Goal: Task Accomplishment & Management: Manage account settings

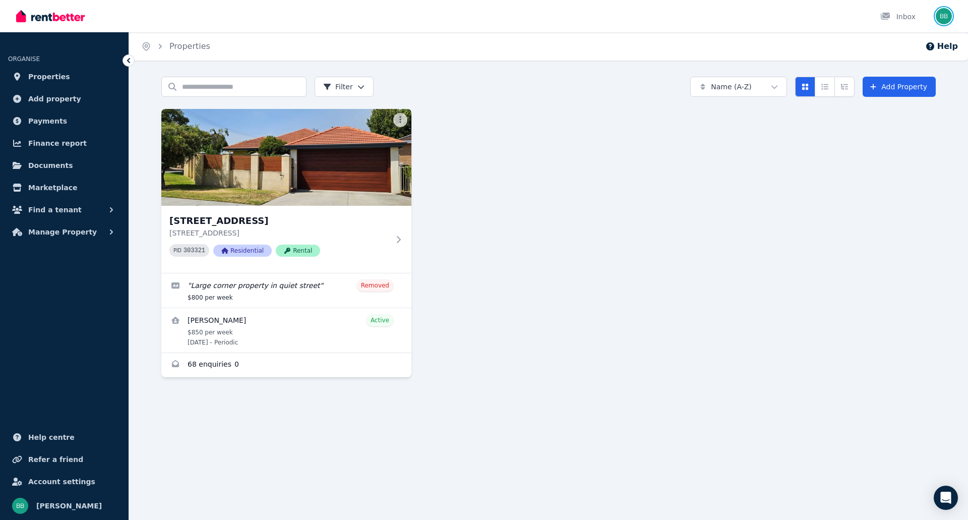
click at [938, 14] on img "button" at bounding box center [943, 16] width 16 height 16
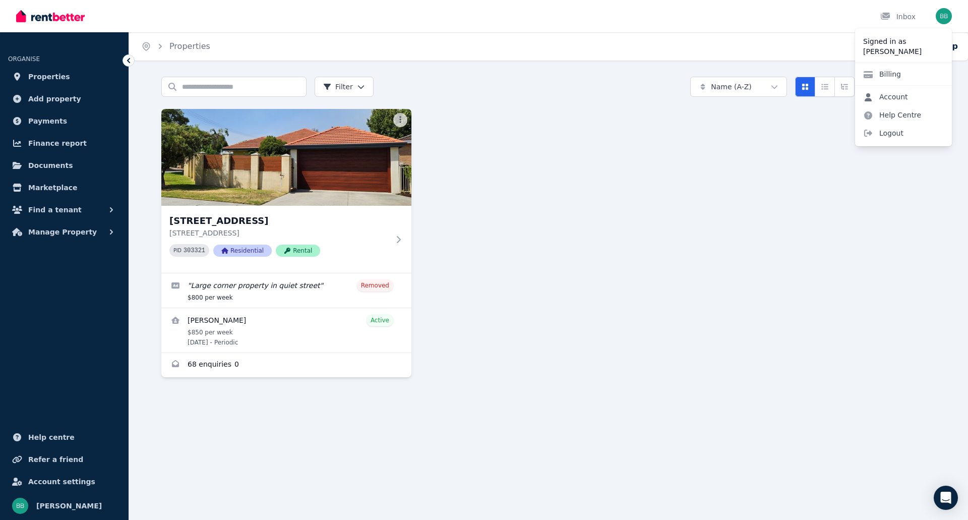
click at [893, 97] on link "Account" at bounding box center [885, 97] width 61 height 18
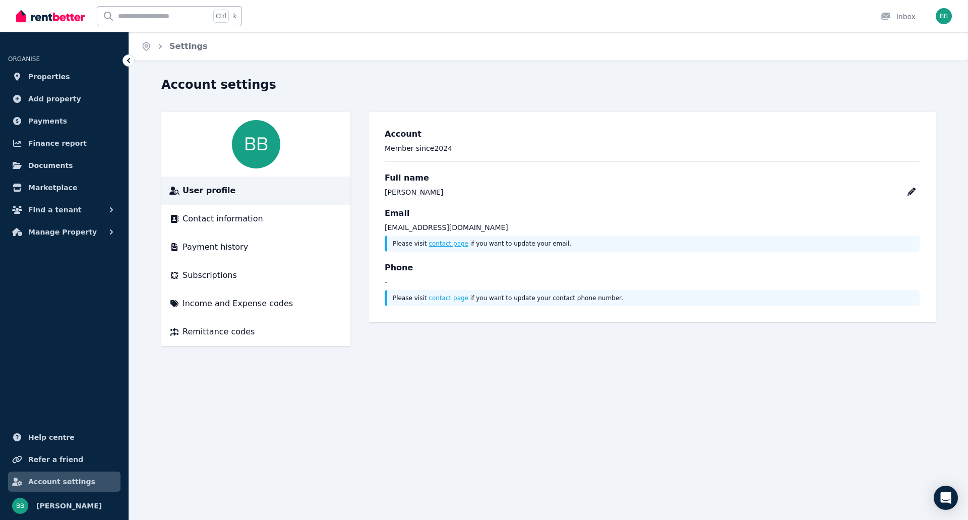
click at [442, 241] on link "contact page" at bounding box center [448, 243] width 40 height 7
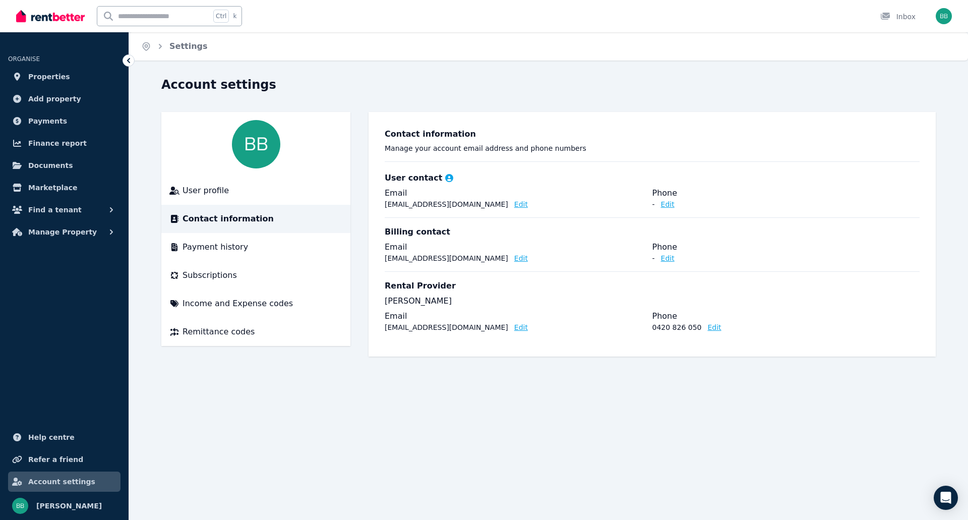
click at [514, 206] on button "Edit" at bounding box center [521, 204] width 14 height 10
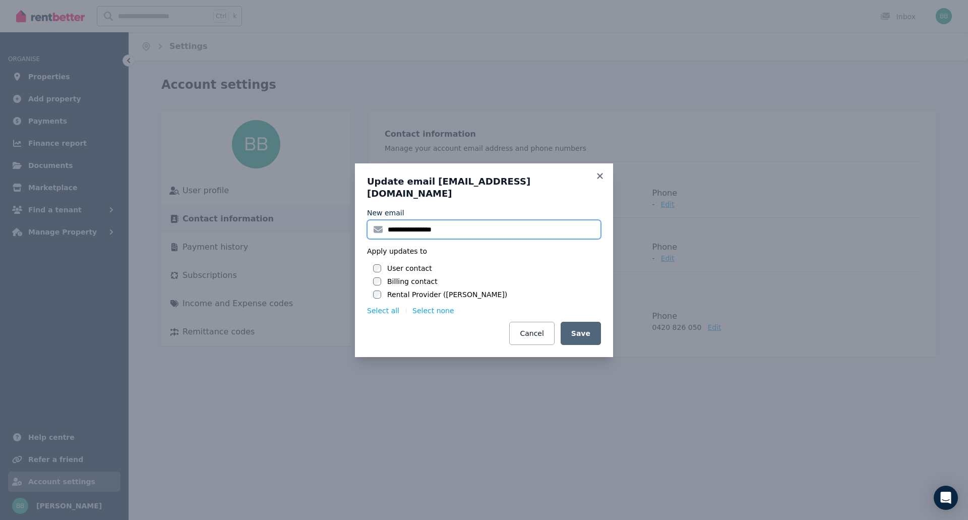
drag, startPoint x: 462, startPoint y: 221, endPoint x: 393, endPoint y: 222, distance: 69.6
click at [393, 222] on input "**********" at bounding box center [484, 229] width 234 height 19
drag, startPoint x: 453, startPoint y: 224, endPoint x: 436, endPoint y: 224, distance: 16.6
click at [436, 224] on input "**********" at bounding box center [484, 229] width 234 height 19
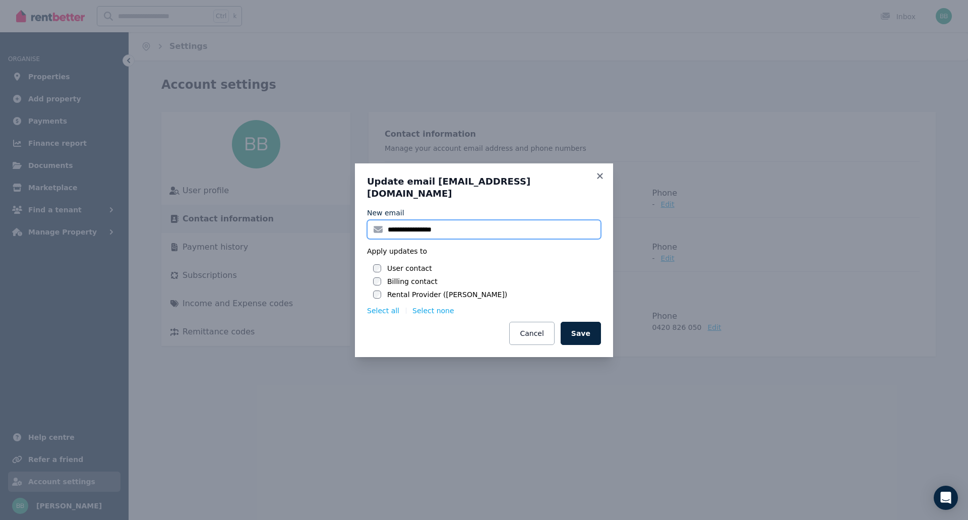
click at [433, 224] on input "**********" at bounding box center [484, 229] width 234 height 19
type input "**********"
click at [583, 323] on button "Save" at bounding box center [580, 333] width 40 height 23
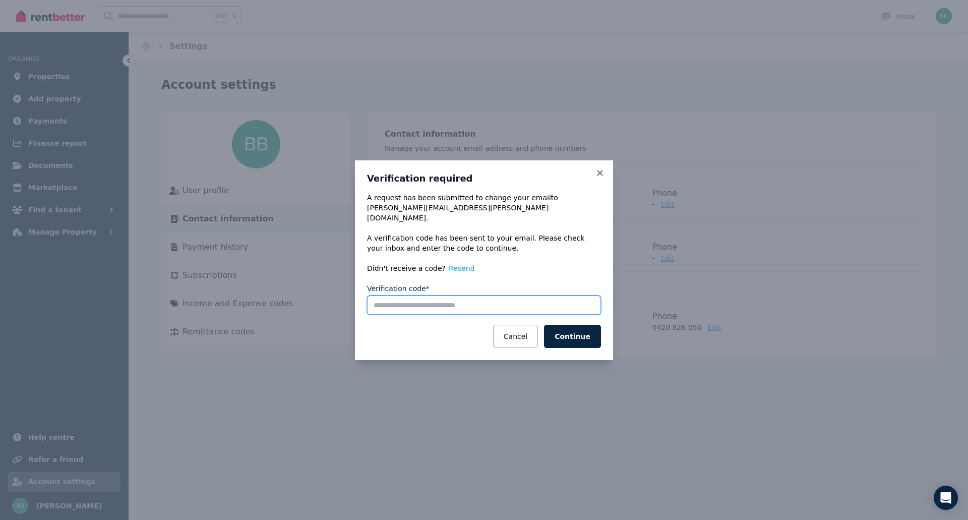
click at [493, 295] on input "Verification code*" at bounding box center [484, 304] width 234 height 19
click at [468, 297] on input "Verification code*" at bounding box center [484, 304] width 234 height 19
click at [533, 255] on form "A verification code has been sent to your email. Please check your inbox and en…" at bounding box center [484, 290] width 234 height 115
click at [525, 332] on button "Cancel" at bounding box center [515, 336] width 45 height 23
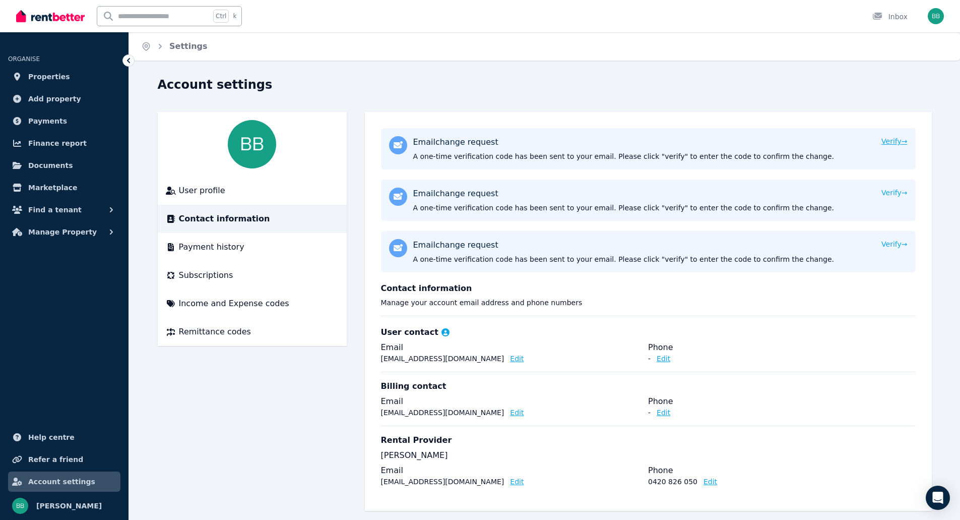
click at [885, 141] on button "Verify →" at bounding box center [894, 141] width 26 height 10
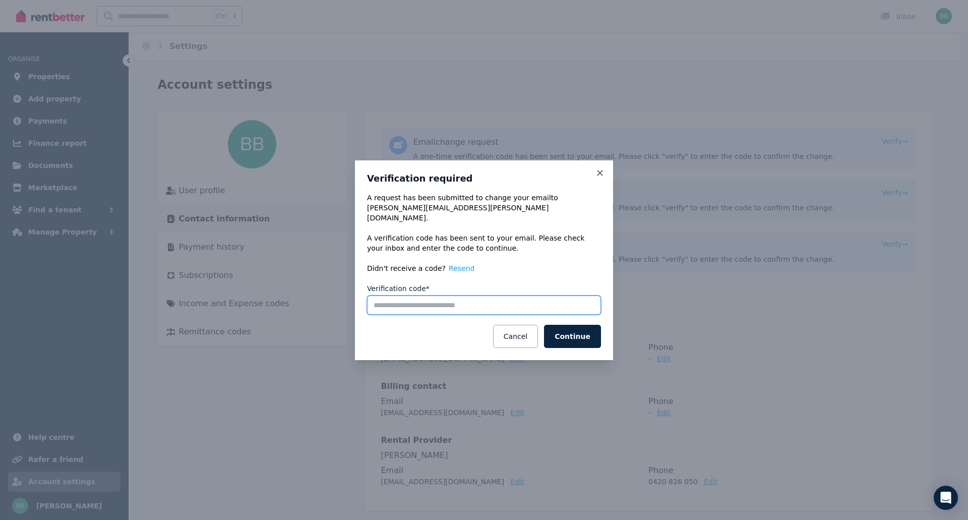
click at [465, 298] on input "Verification code*" at bounding box center [484, 304] width 234 height 19
click at [598, 175] on icon at bounding box center [600, 173] width 6 height 6
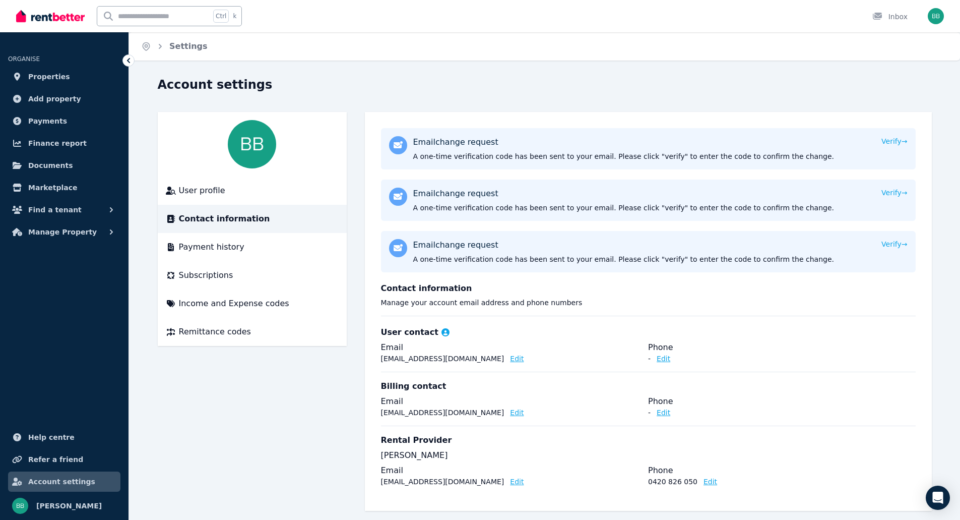
click at [891, 186] on div "Email change request A one-time verification code has been sent to your email. …" at bounding box center [648, 199] width 535 height 41
click at [889, 192] on button "Verify →" at bounding box center [894, 192] width 26 height 10
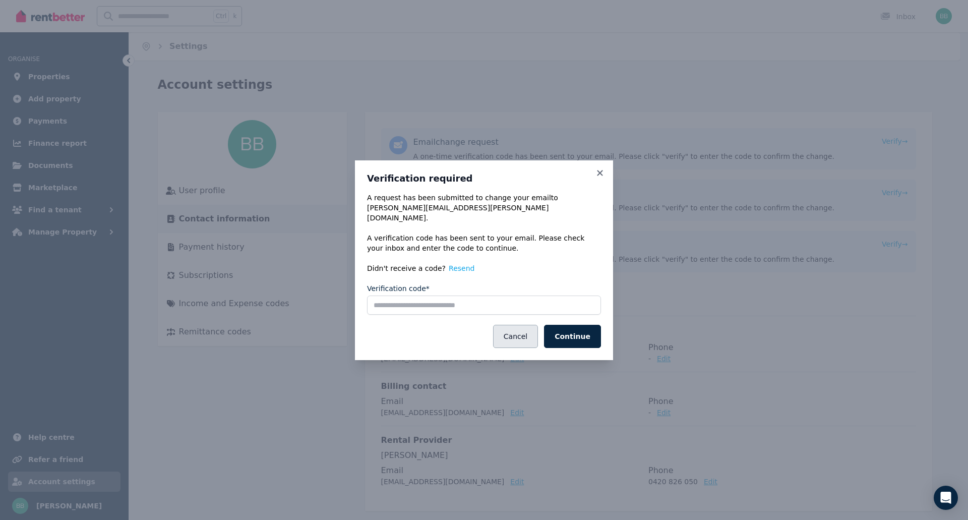
click at [519, 336] on button "Cancel" at bounding box center [515, 336] width 45 height 23
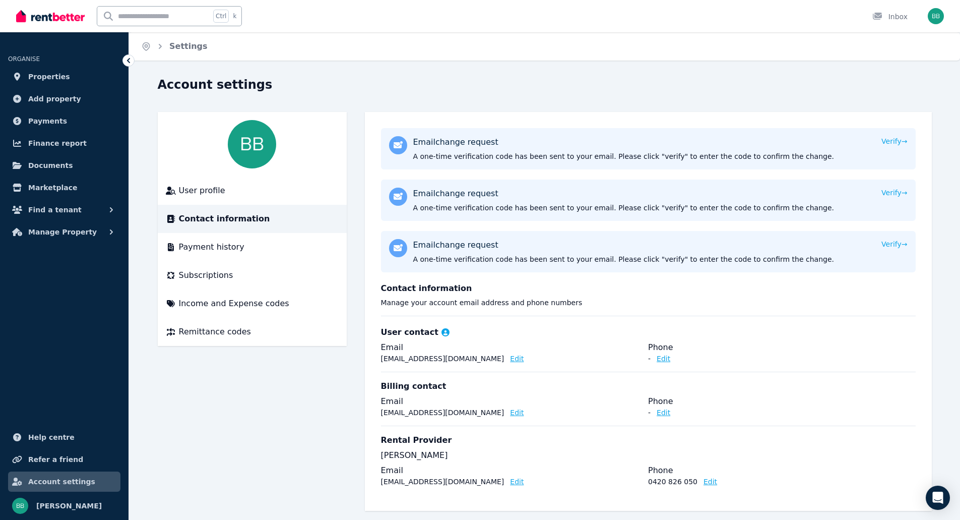
click at [510, 360] on button "Edit" at bounding box center [517, 358] width 14 height 10
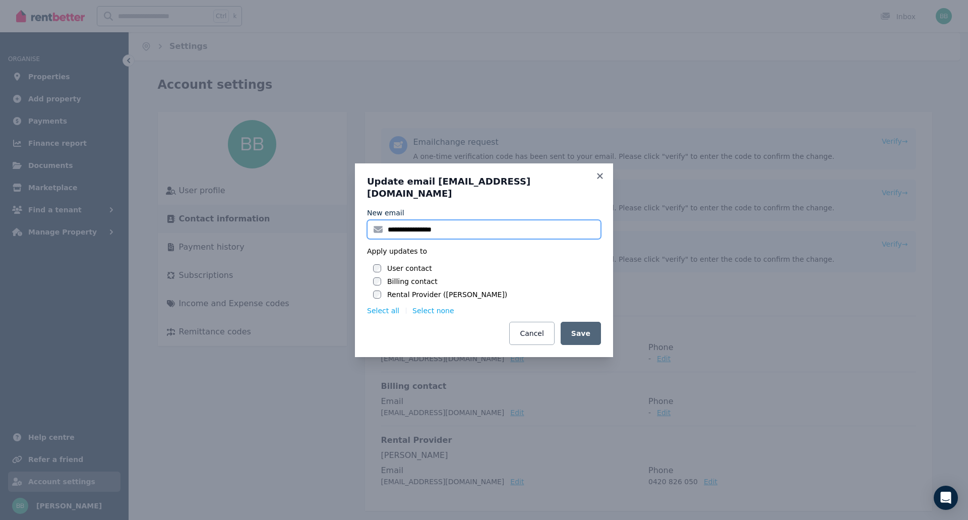
drag, startPoint x: 464, startPoint y: 223, endPoint x: 373, endPoint y: 226, distance: 91.3
click at [373, 226] on input "**********" at bounding box center [484, 229] width 234 height 19
paste input "email"
drag, startPoint x: 430, startPoint y: 228, endPoint x: 299, endPoint y: 219, distance: 131.9
click at [299, 219] on div "**********" at bounding box center [484, 260] width 968 height 520
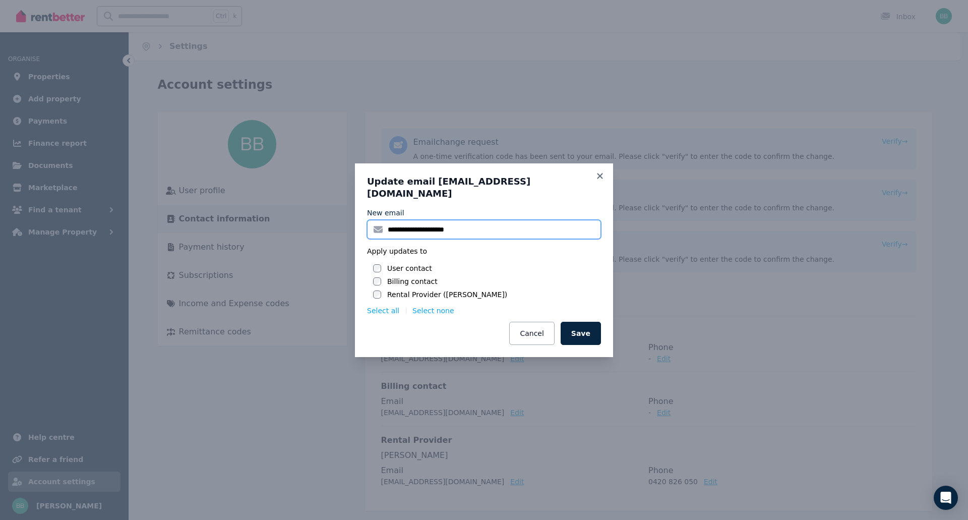
type input "**********"
drag, startPoint x: 550, startPoint y: 267, endPoint x: 558, endPoint y: 272, distance: 9.5
click at [550, 266] on div "User contact Billing contact Rental Provider (Byron Benvie)" at bounding box center [487, 281] width 228 height 36
click at [585, 328] on button "Save" at bounding box center [580, 333] width 40 height 23
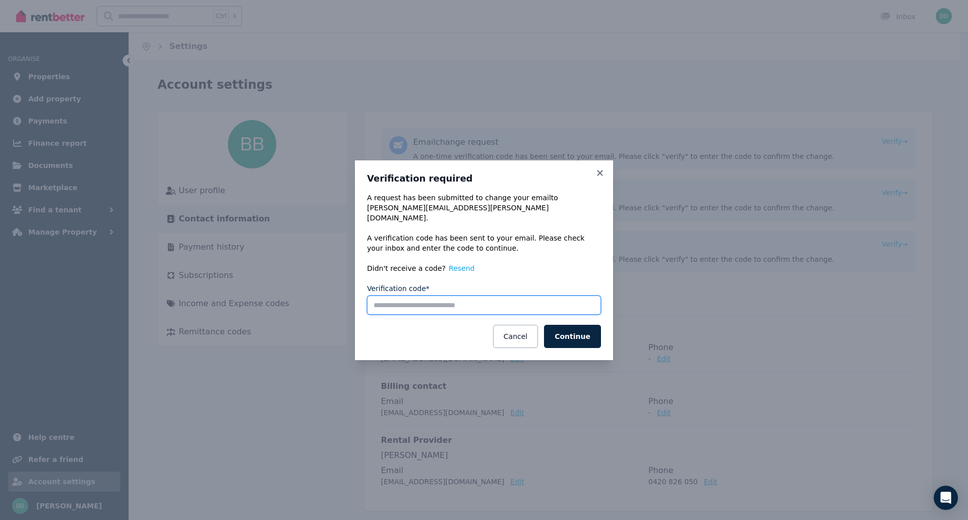
click at [396, 305] on input "Verification code*" at bounding box center [484, 304] width 234 height 19
paste input "******"
type input "******"
click at [574, 335] on button "Continue" at bounding box center [572, 336] width 57 height 23
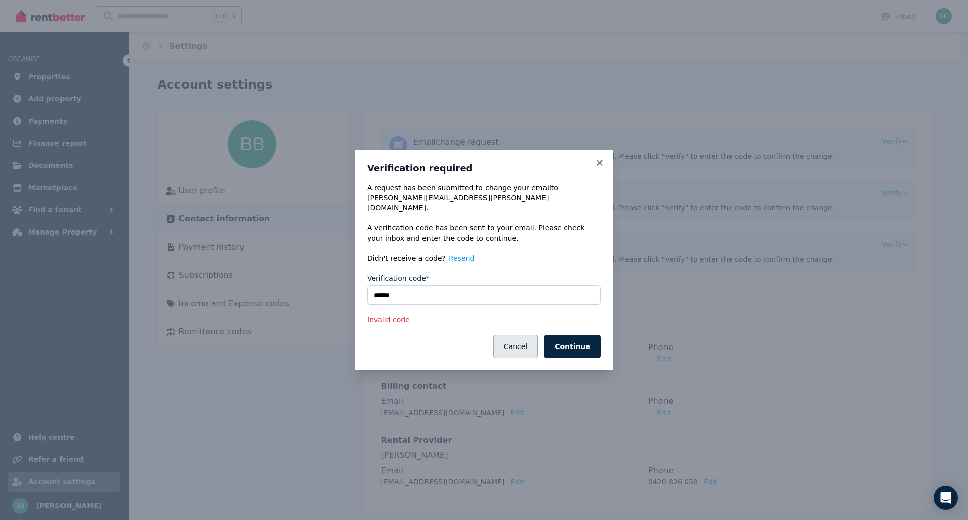
click at [516, 338] on button "Cancel" at bounding box center [515, 346] width 45 height 23
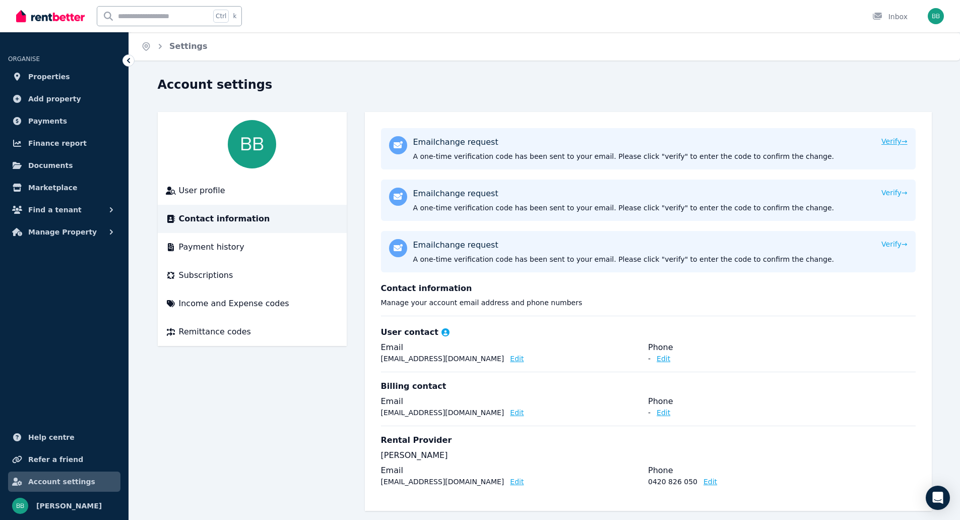
click at [889, 139] on button "Verify →" at bounding box center [894, 141] width 26 height 10
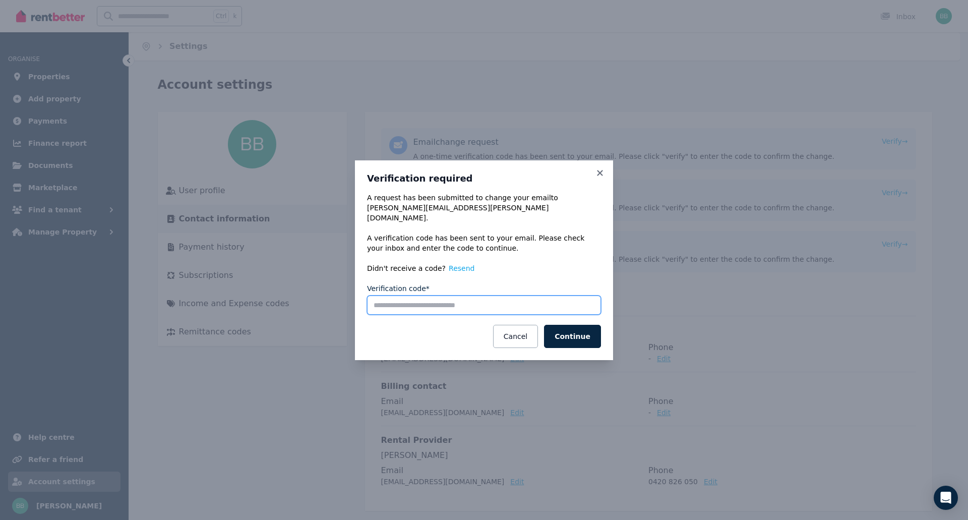
click at [454, 295] on input "Verification code*" at bounding box center [484, 304] width 234 height 19
paste input "******"
type input "******"
click at [578, 330] on button "Continue" at bounding box center [572, 336] width 57 height 23
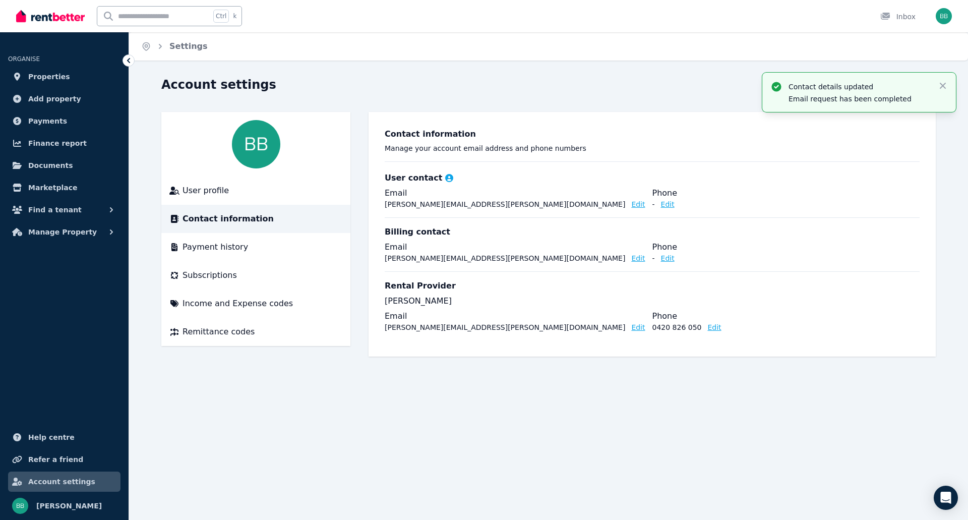
click at [642, 420] on div "Home Settings Account settings User profile Contact information Payment history…" at bounding box center [484, 260] width 968 height 520
click at [697, 442] on div "Home Settings Account settings User profile Contact information Payment history…" at bounding box center [484, 260] width 968 height 520
click at [946, 15] on img "button" at bounding box center [943, 16] width 16 height 16
drag, startPoint x: 607, startPoint y: 110, endPoint x: 672, endPoint y: 96, distance: 67.1
click at [607, 109] on div "Account settings User profile Contact information Payment history Subscriptions…" at bounding box center [548, 217] width 774 height 280
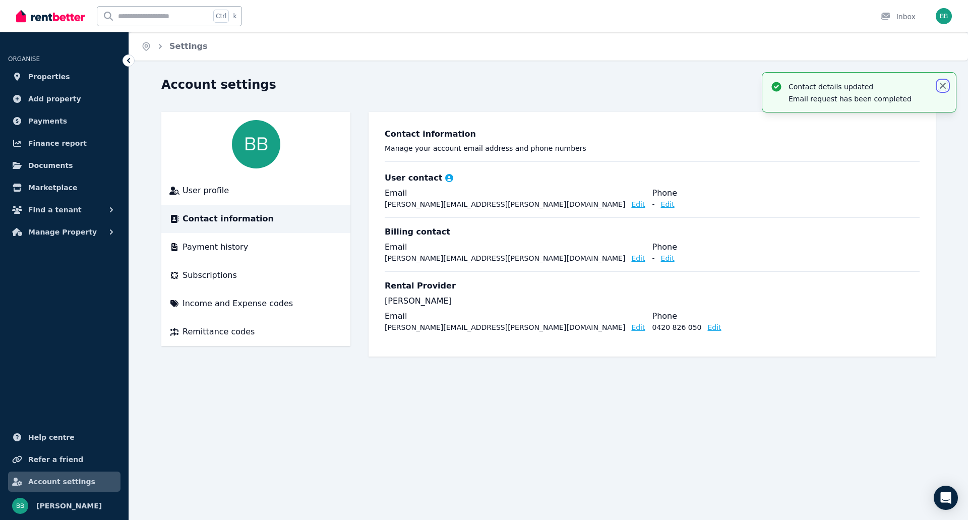
click at [942, 85] on icon "button" at bounding box center [942, 86] width 6 height 6
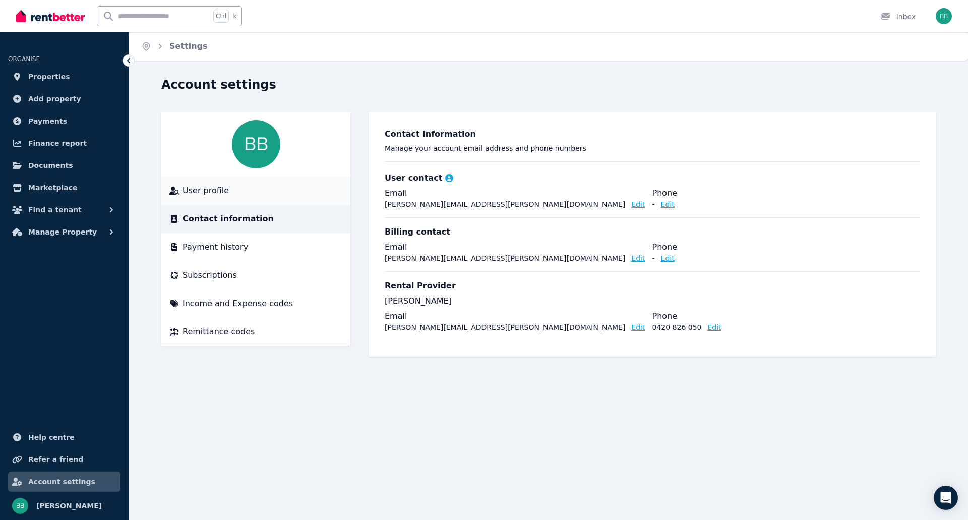
click at [220, 190] on span "User profile" at bounding box center [205, 190] width 46 height 12
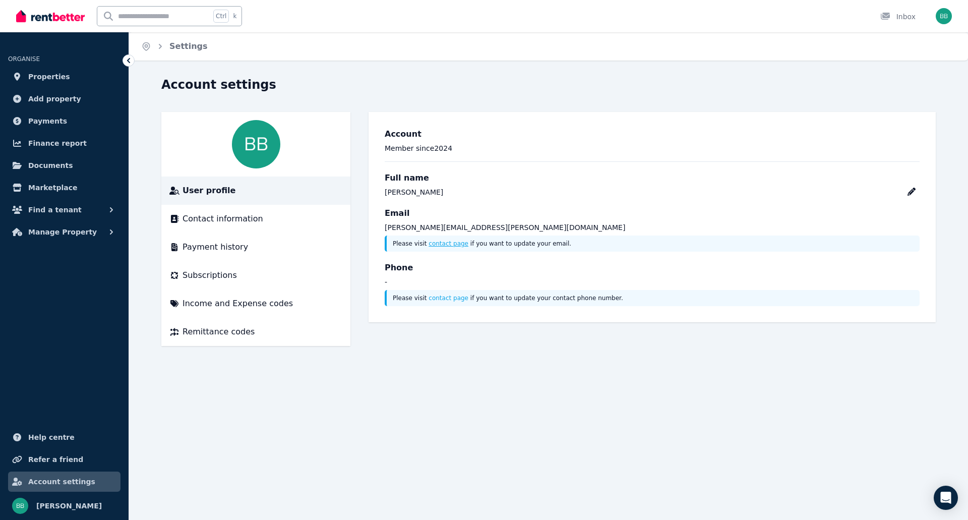
click at [444, 245] on link "contact page" at bounding box center [448, 243] width 40 height 7
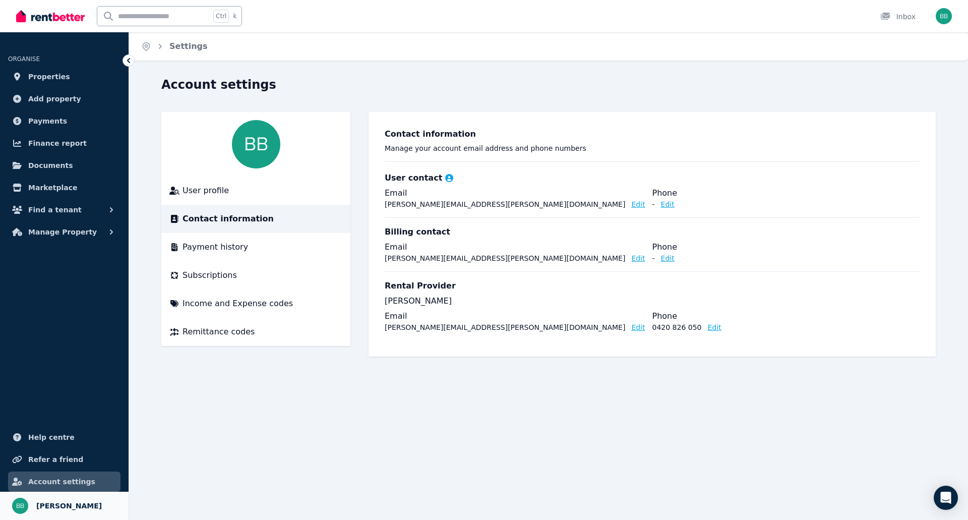
click at [65, 500] on span "[PERSON_NAME]" at bounding box center [69, 505] width 66 height 12
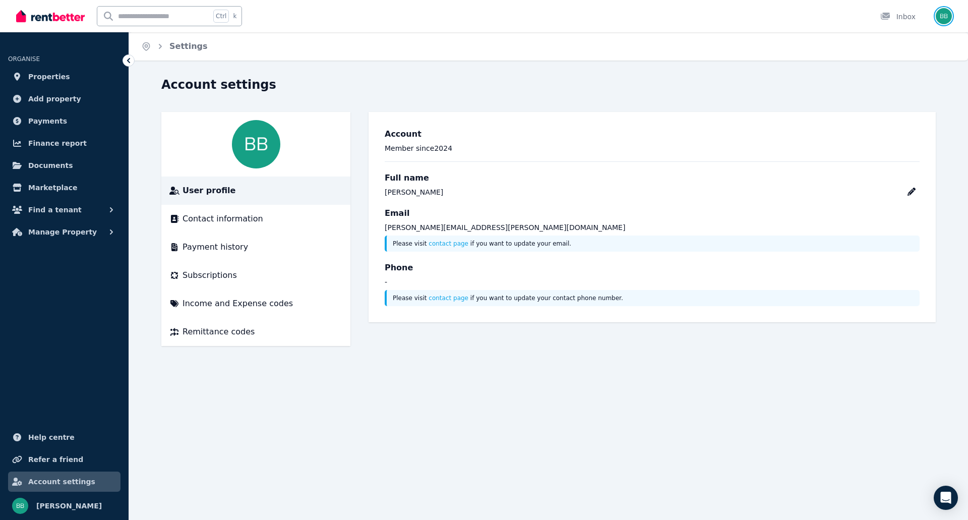
click at [939, 19] on img "button" at bounding box center [943, 16] width 16 height 16
click at [899, 95] on link "Account" at bounding box center [885, 97] width 61 height 18
click at [885, 133] on span "Logout" at bounding box center [903, 133] width 97 height 18
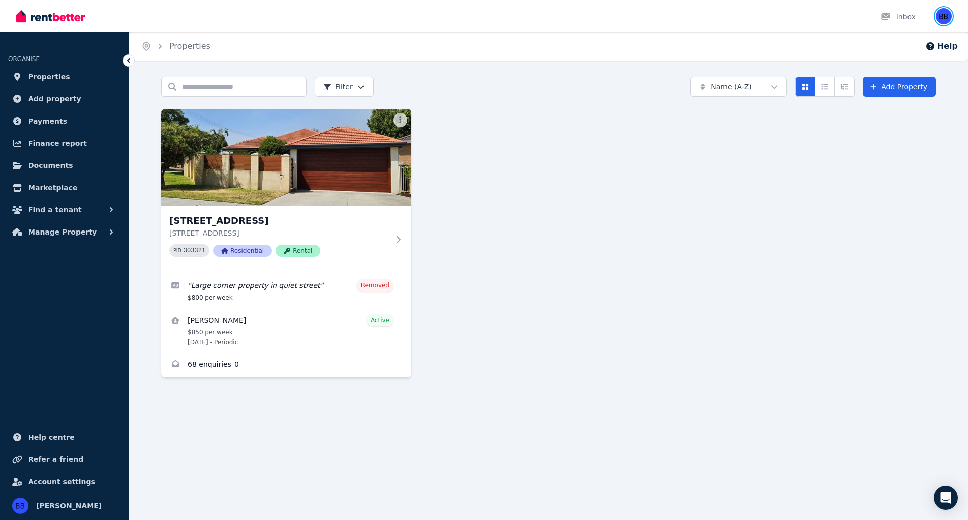
click at [939, 17] on img "button" at bounding box center [943, 16] width 16 height 16
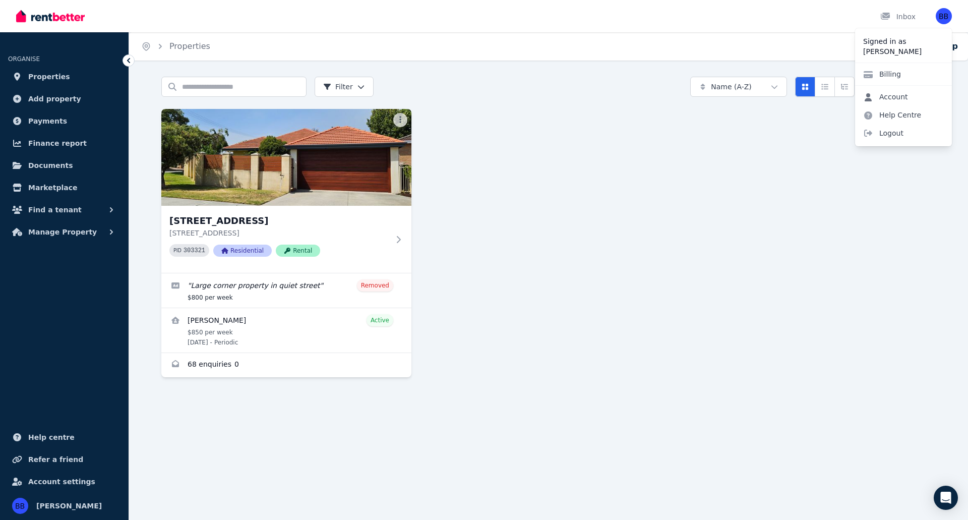
click at [891, 94] on link "Account" at bounding box center [885, 97] width 61 height 18
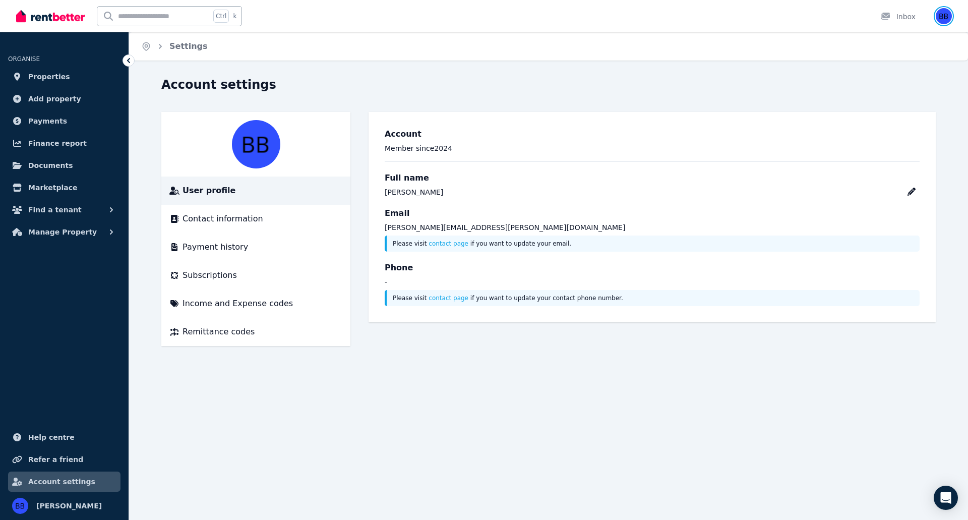
click at [947, 20] on img "button" at bounding box center [943, 16] width 16 height 16
click at [890, 130] on span "Logout" at bounding box center [903, 133] width 97 height 18
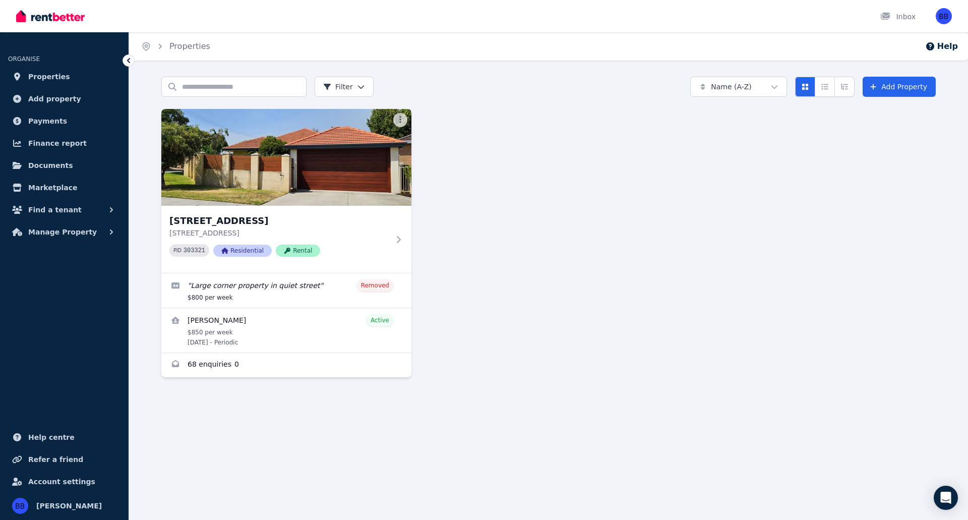
click at [646, 309] on div "[STREET_ADDRESS][GEOGRAPHIC_DATA][STREET_ADDRESS] PID 303321 Residential Rental…" at bounding box center [548, 243] width 774 height 268
click at [940, 18] on img "button" at bounding box center [943, 16] width 16 height 16
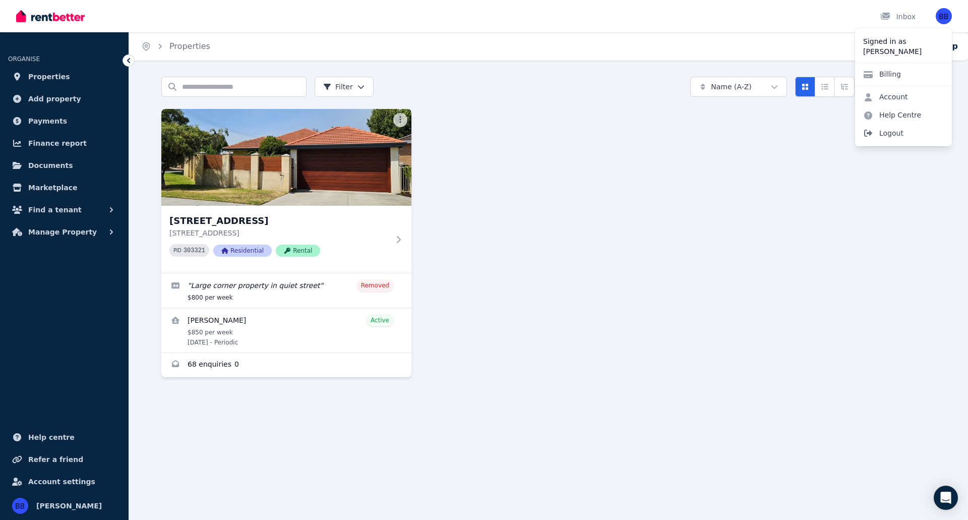
click at [894, 131] on span "Logout" at bounding box center [903, 133] width 97 height 18
